Goal: Transaction & Acquisition: Purchase product/service

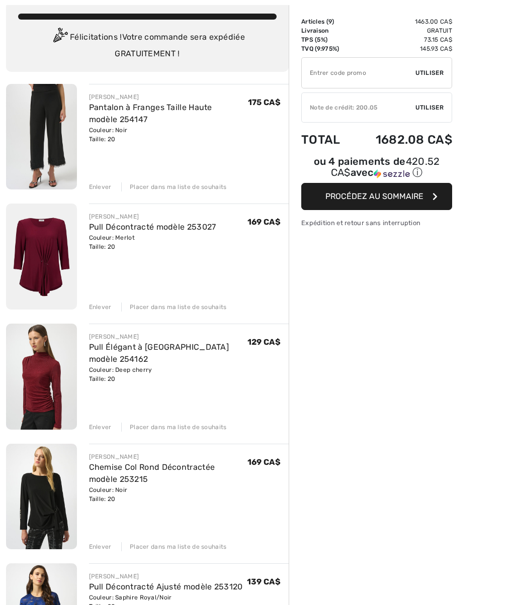
scroll to position [62, 0]
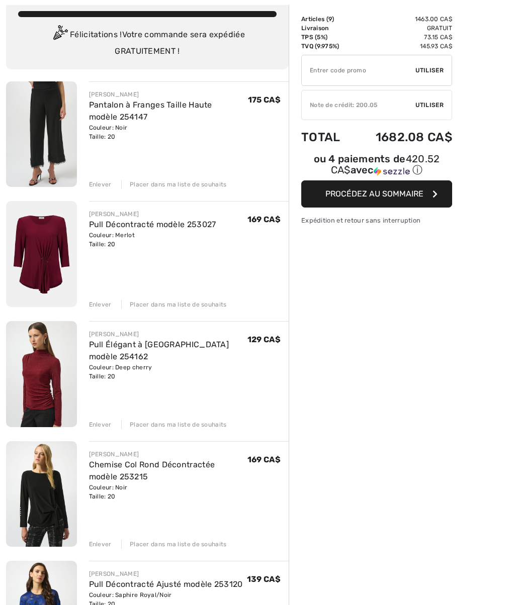
click at [51, 371] on img at bounding box center [41, 374] width 71 height 106
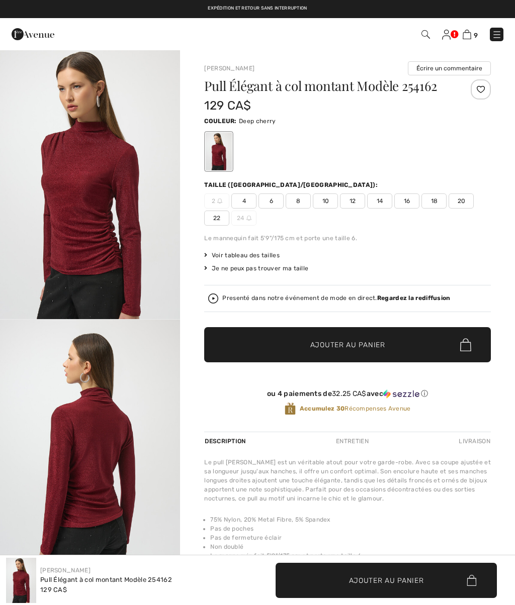
checkbox input "true"
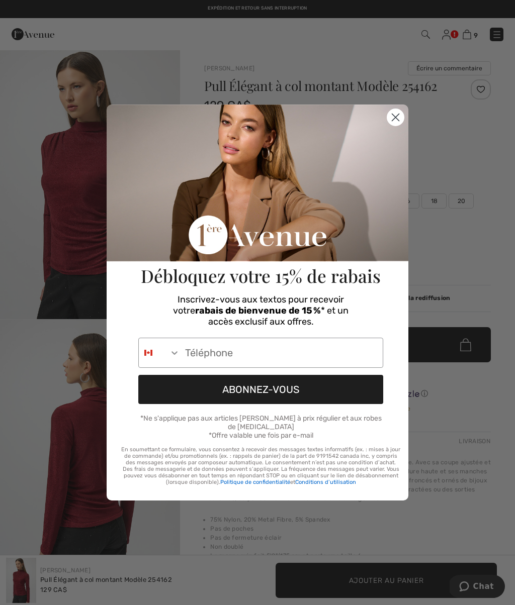
click at [401, 120] on circle "Close dialog" at bounding box center [395, 117] width 17 height 17
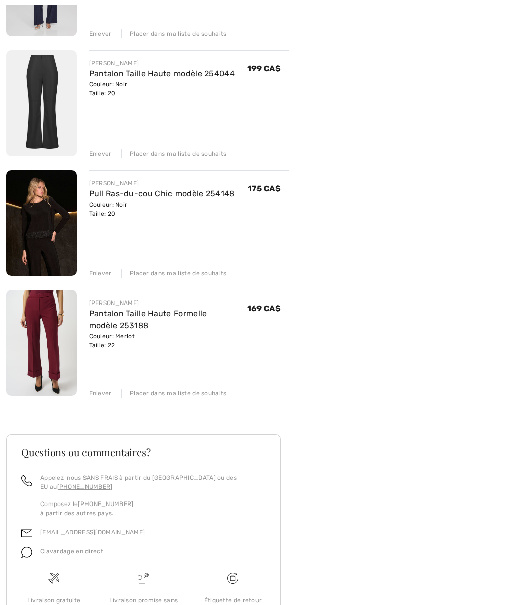
scroll to position [814, 0]
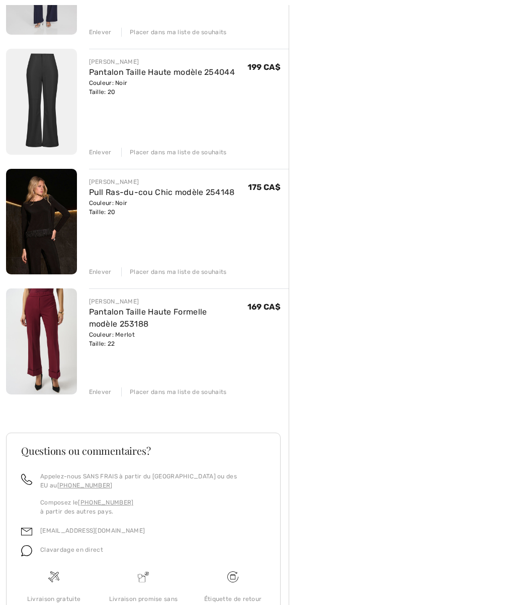
click at [116, 328] on link "Pantalon Taille Haute Formelle modèle 253188" at bounding box center [148, 318] width 118 height 22
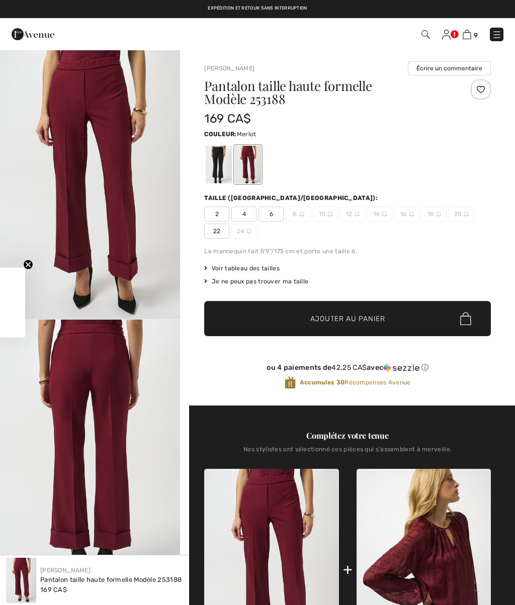
checkbox input "true"
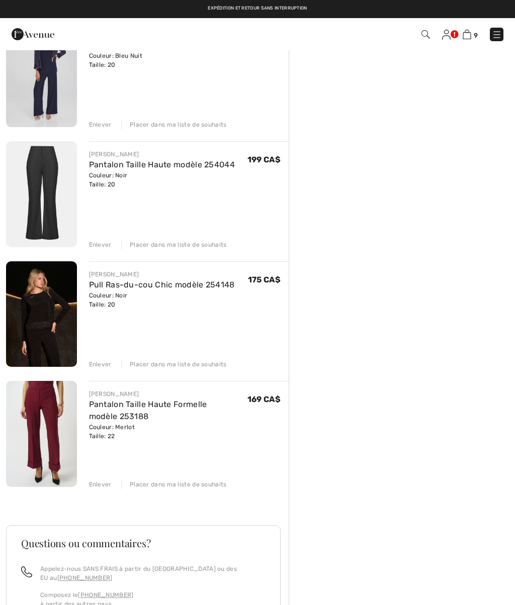
scroll to position [715, 0]
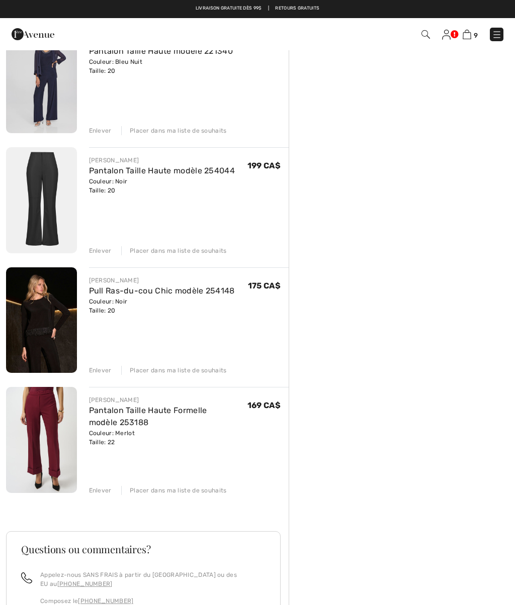
click at [201, 372] on div "Placer dans ma liste de souhaits" at bounding box center [174, 370] width 106 height 9
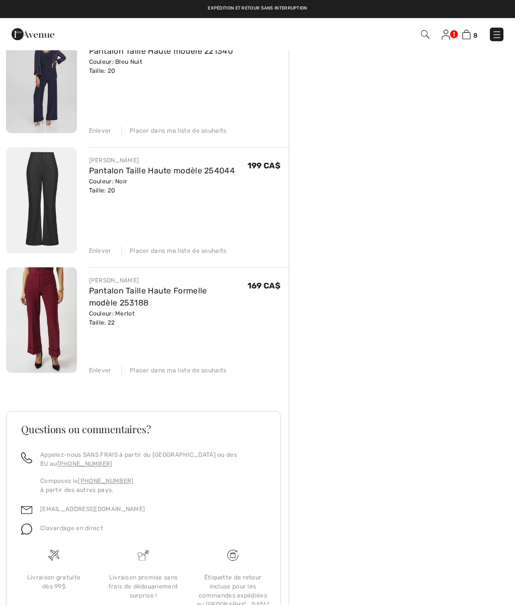
click at [184, 370] on div "Placer dans ma liste de souhaits" at bounding box center [174, 370] width 106 height 9
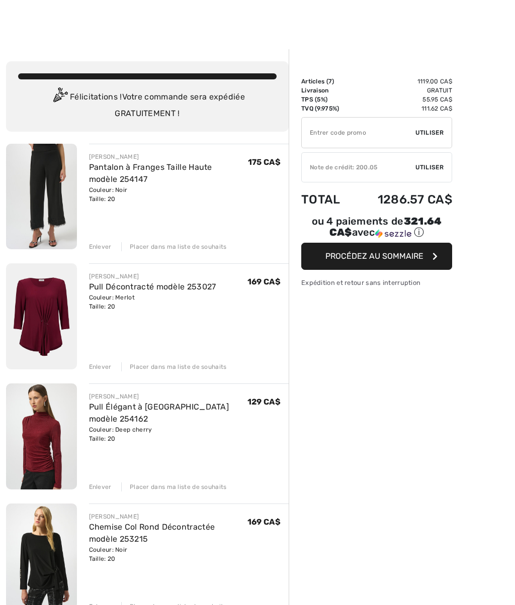
scroll to position [2, 0]
